Goal: Browse casually: Explore the website without a specific task or goal

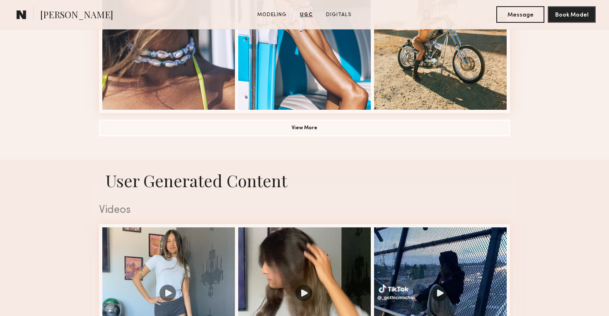
scroll to position [674, 0]
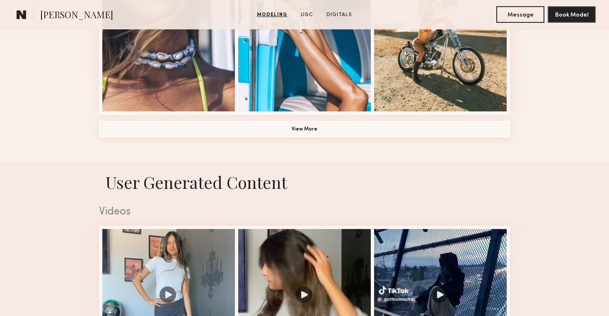
click at [306, 128] on button "View More" at bounding box center [304, 129] width 411 height 17
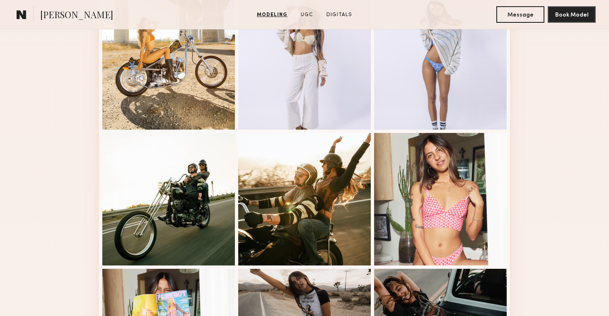
scroll to position [793, 0]
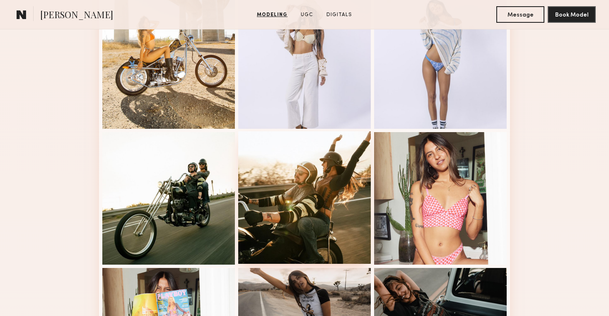
click at [273, 199] on div at bounding box center [304, 197] width 133 height 133
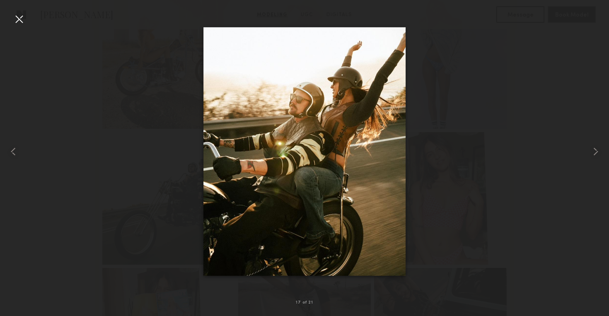
click at [303, 162] on img at bounding box center [305, 151] width 202 height 249
click at [593, 150] on common-icon at bounding box center [596, 151] width 13 height 13
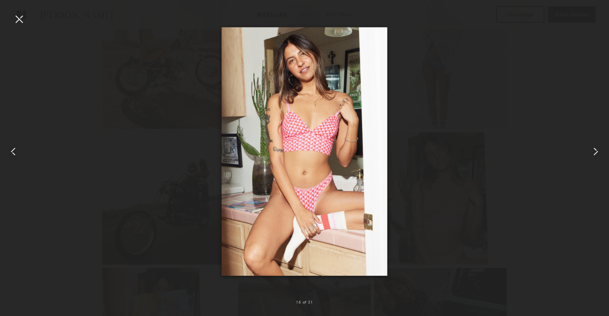
click at [593, 150] on common-icon at bounding box center [596, 151] width 13 height 13
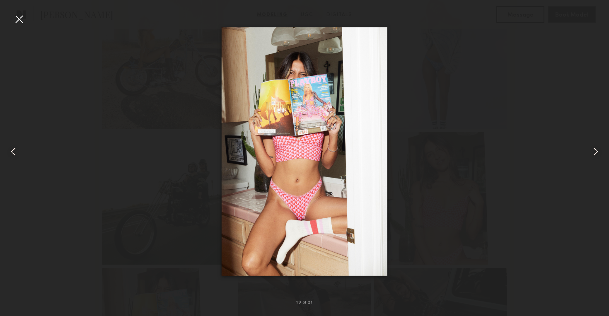
click at [593, 150] on common-icon at bounding box center [596, 151] width 13 height 13
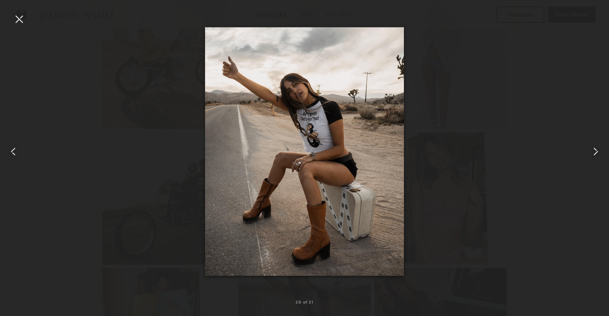
click at [593, 150] on common-icon at bounding box center [596, 151] width 13 height 13
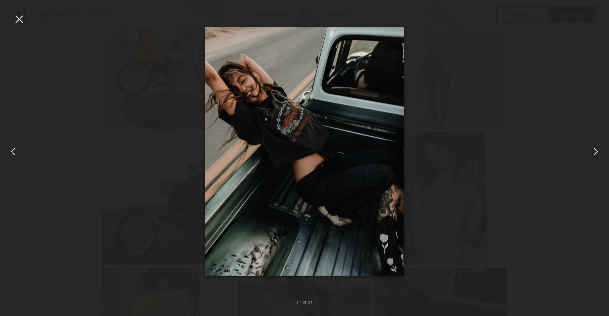
click at [593, 150] on common-icon at bounding box center [596, 151] width 13 height 13
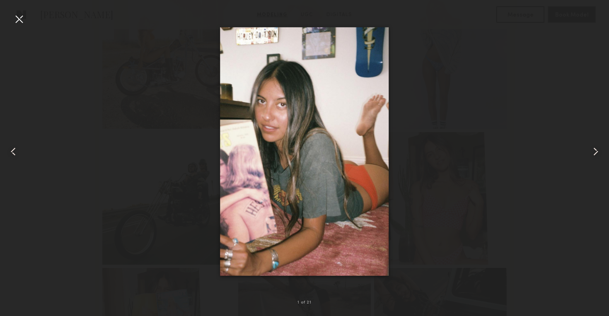
click at [592, 150] on common-icon at bounding box center [596, 151] width 13 height 13
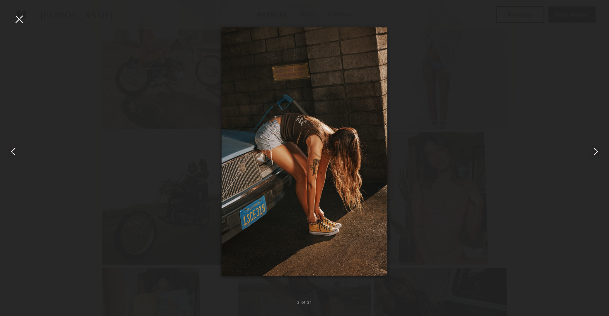
click at [592, 150] on common-icon at bounding box center [596, 151] width 13 height 13
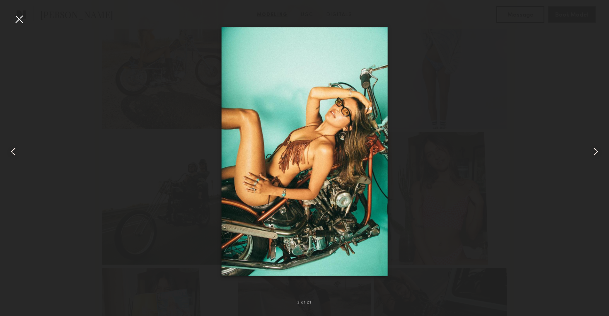
click at [592, 150] on common-icon at bounding box center [596, 151] width 13 height 13
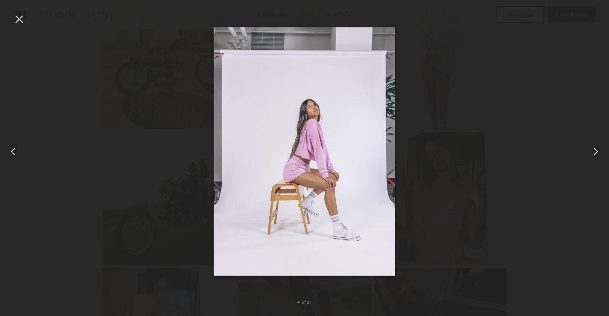
click at [592, 150] on common-icon at bounding box center [596, 151] width 13 height 13
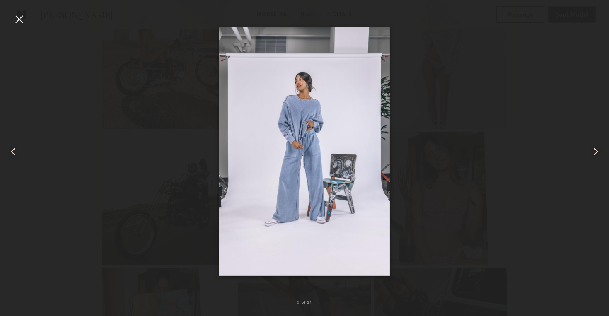
click at [592, 150] on common-icon at bounding box center [596, 151] width 13 height 13
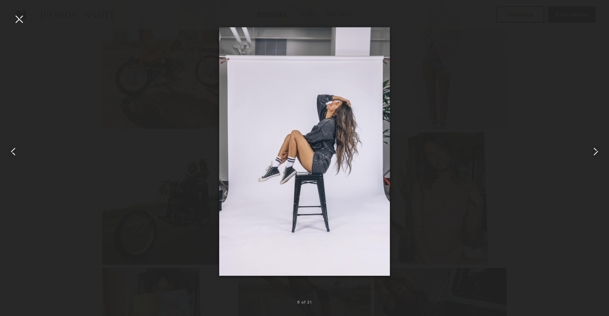
click at [592, 150] on common-icon at bounding box center [596, 151] width 13 height 13
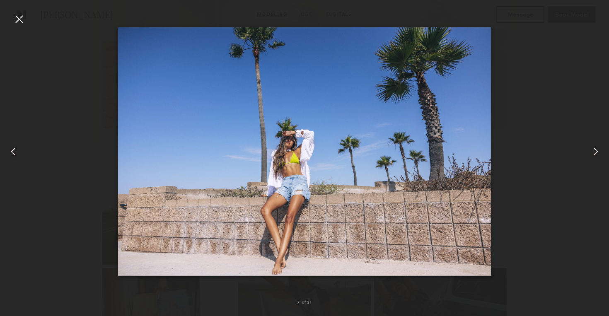
click at [591, 150] on common-icon at bounding box center [596, 151] width 13 height 13
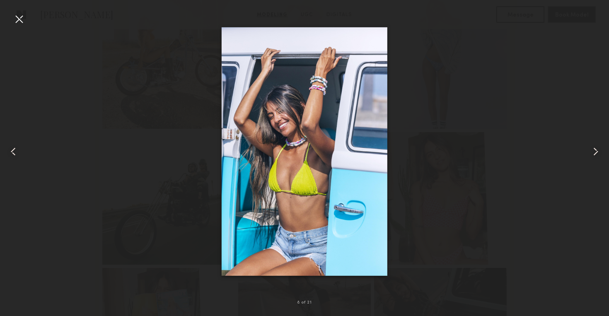
click at [591, 150] on common-icon at bounding box center [596, 151] width 13 height 13
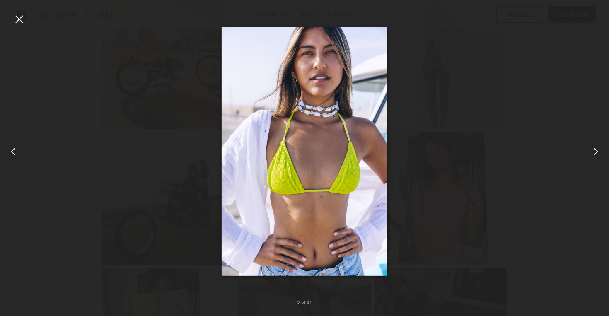
click at [591, 150] on common-icon at bounding box center [596, 151] width 13 height 13
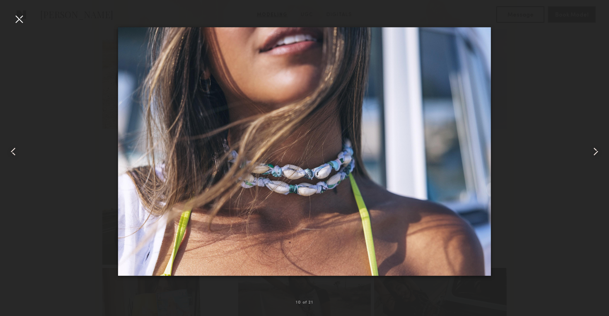
click at [591, 150] on common-icon at bounding box center [596, 151] width 13 height 13
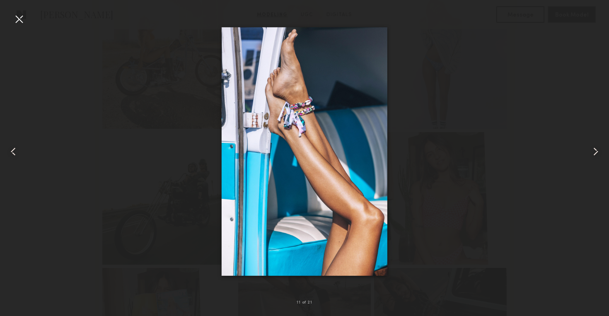
click at [591, 150] on common-icon at bounding box center [596, 151] width 13 height 13
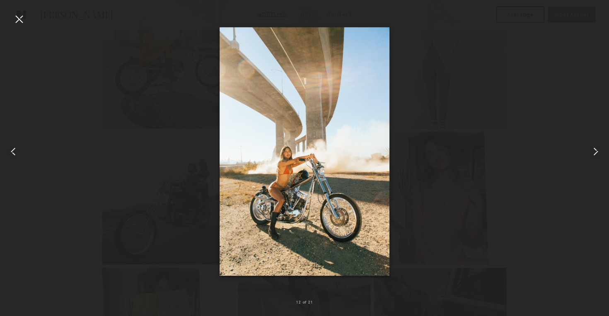
click at [591, 151] on common-icon at bounding box center [596, 151] width 13 height 13
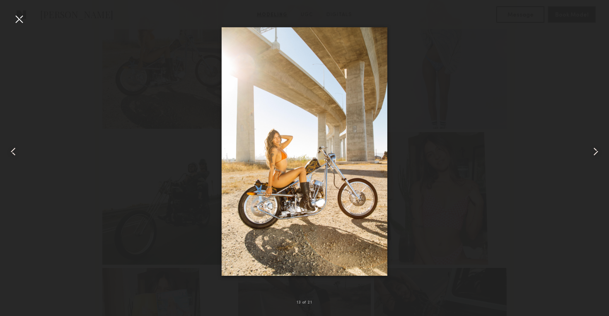
click at [591, 151] on common-icon at bounding box center [596, 151] width 13 height 13
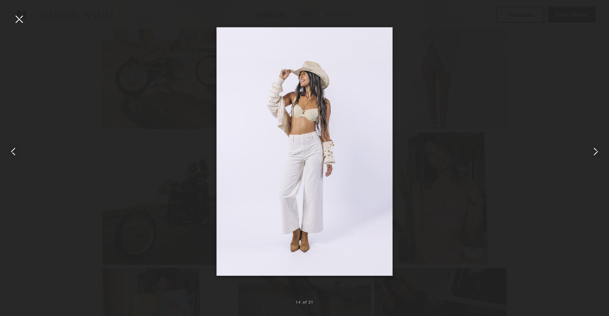
click at [591, 151] on common-icon at bounding box center [596, 151] width 13 height 13
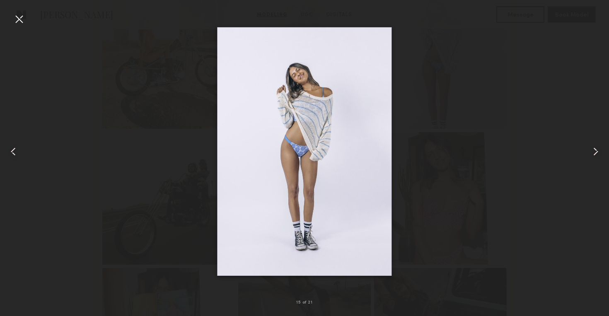
click at [591, 151] on common-icon at bounding box center [596, 151] width 13 height 13
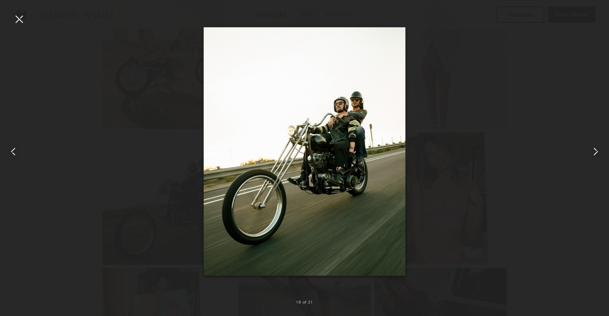
scroll to position [792, 0]
click at [352, 175] on img at bounding box center [305, 151] width 202 height 249
click at [596, 150] on common-icon at bounding box center [596, 151] width 13 height 13
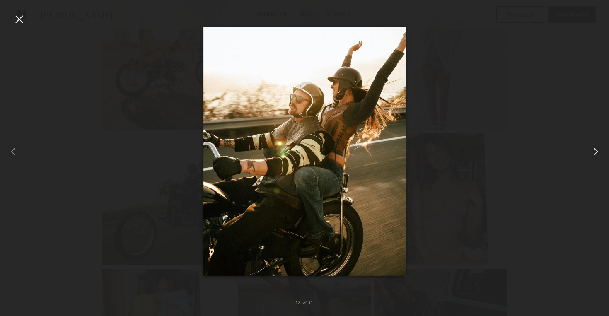
click at [595, 150] on common-icon at bounding box center [596, 151] width 13 height 13
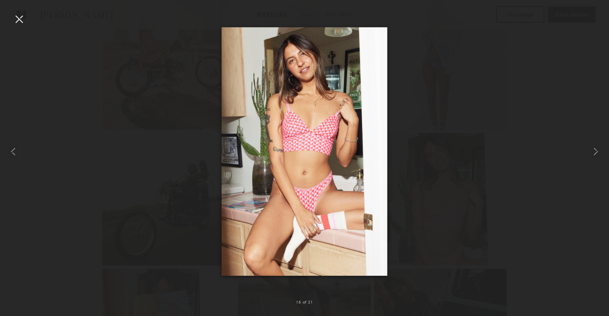
click at [19, 17] on div at bounding box center [18, 18] width 13 height 13
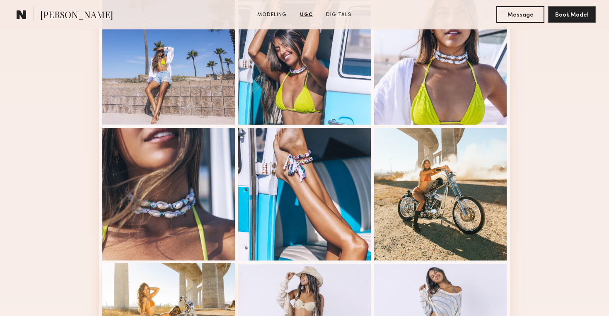
scroll to position [461, 0]
